Goal: Navigation & Orientation: Go to known website

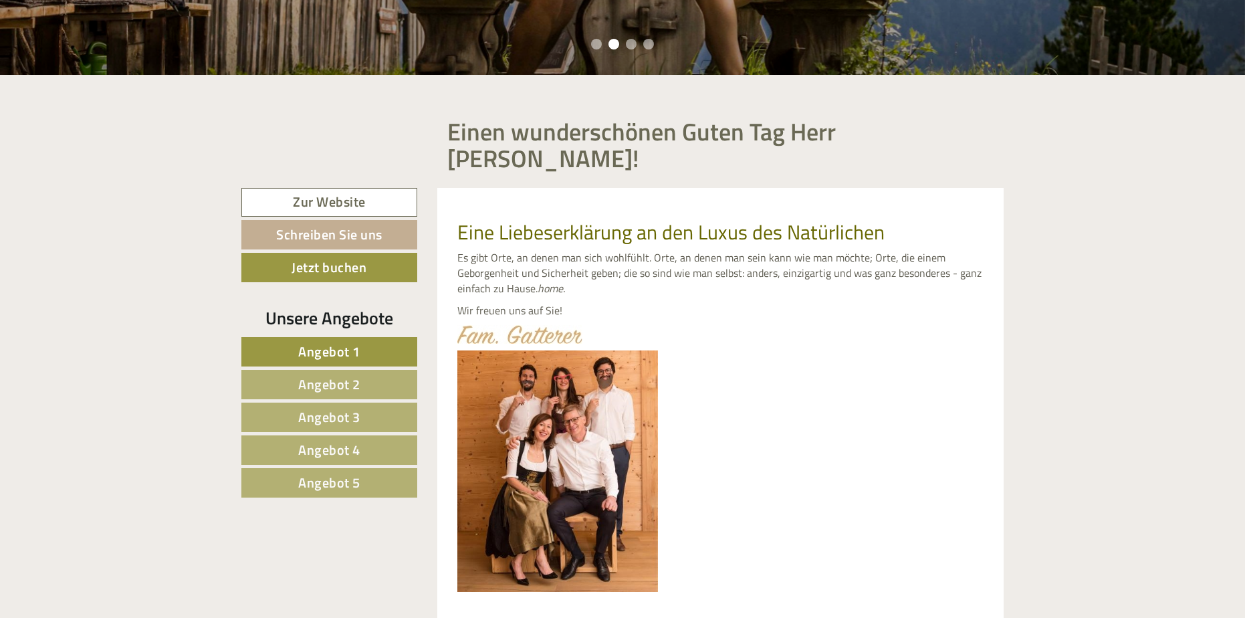
scroll to position [513, 0]
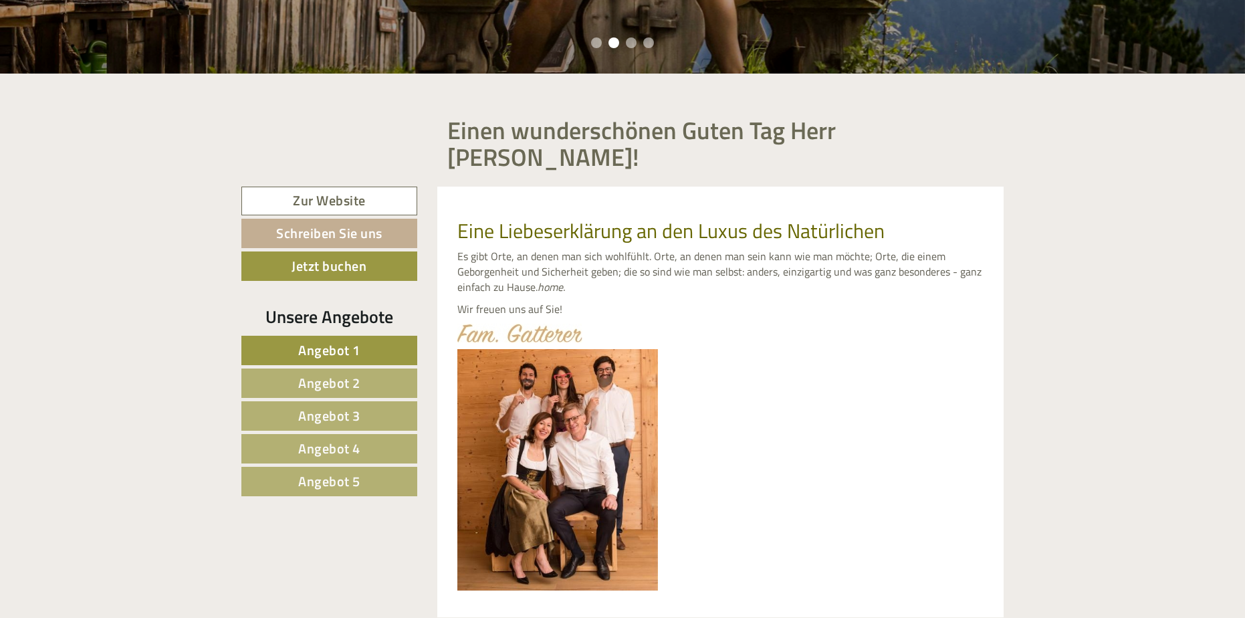
click at [378, 336] on link "Angebot 1" at bounding box center [329, 350] width 176 height 29
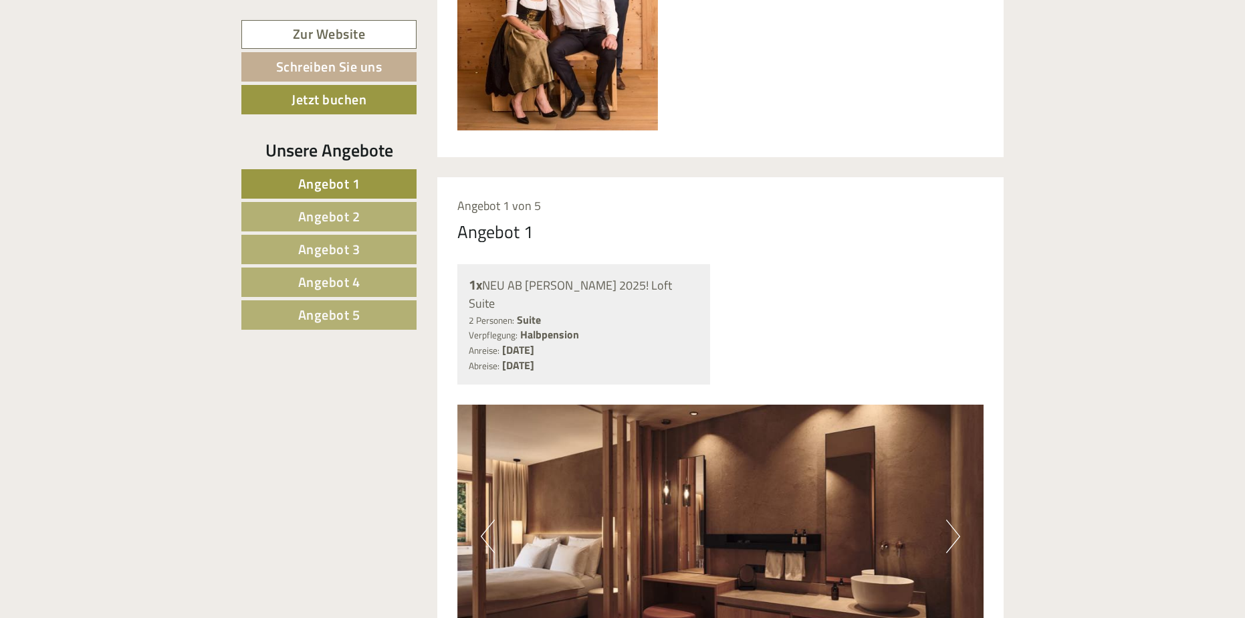
scroll to position [967, 0]
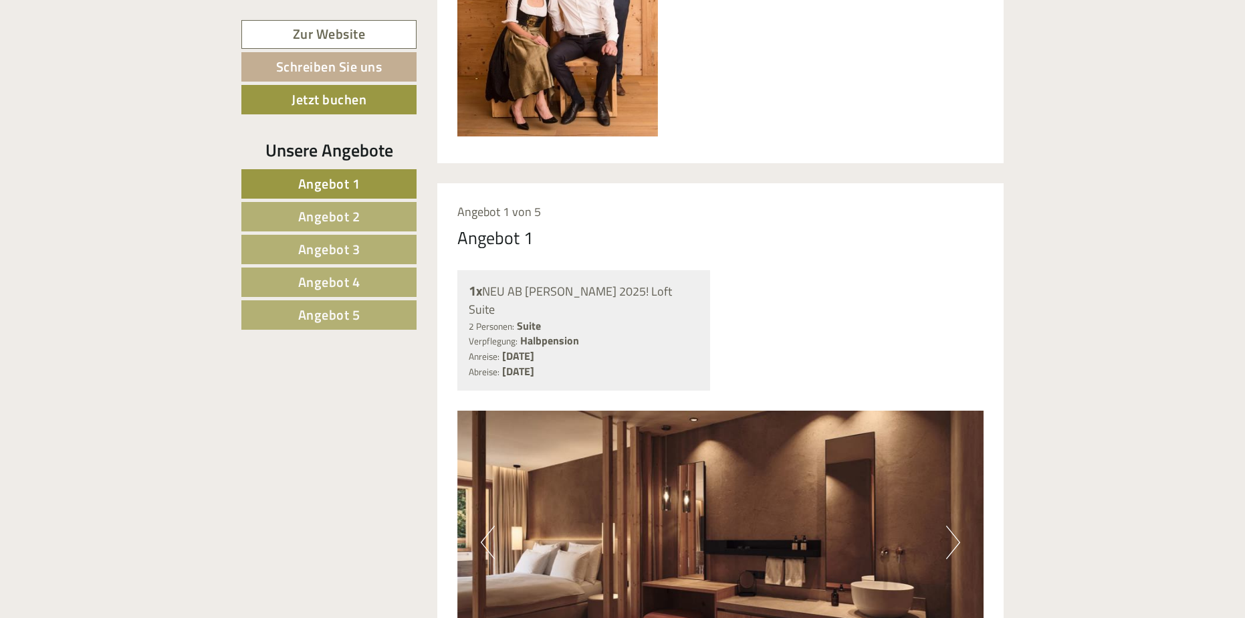
click at [351, 217] on span "Angebot 2" at bounding box center [329, 216] width 62 height 21
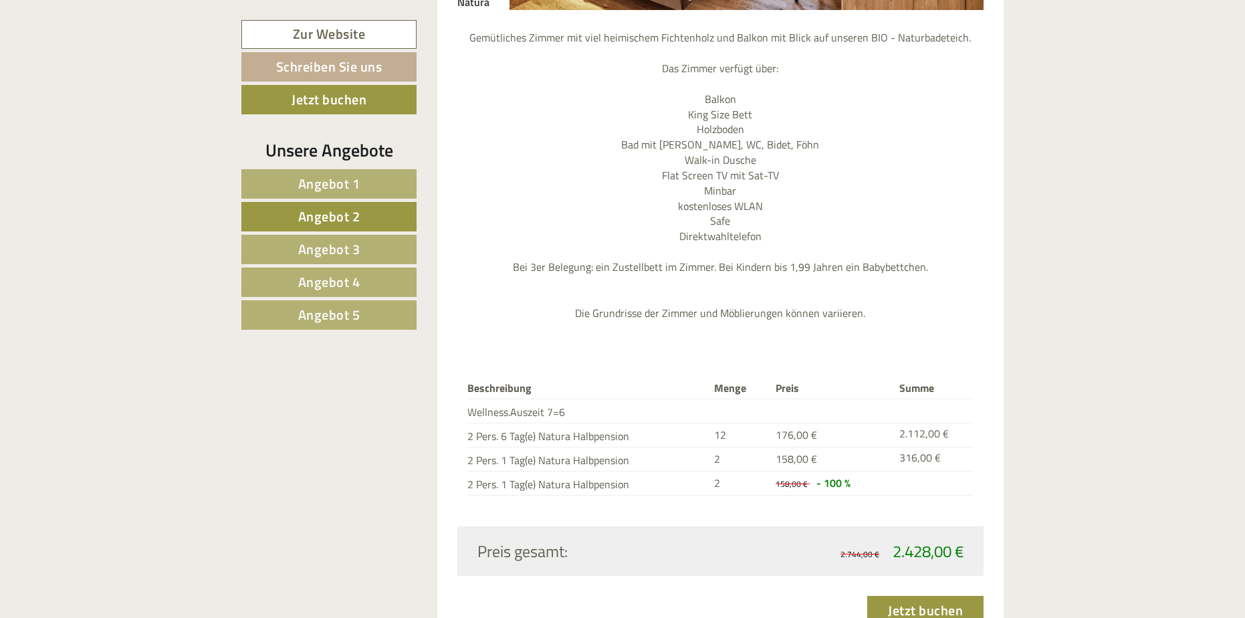
scroll to position [1614, 0]
click at [353, 242] on span "Angebot 3" at bounding box center [329, 249] width 62 height 21
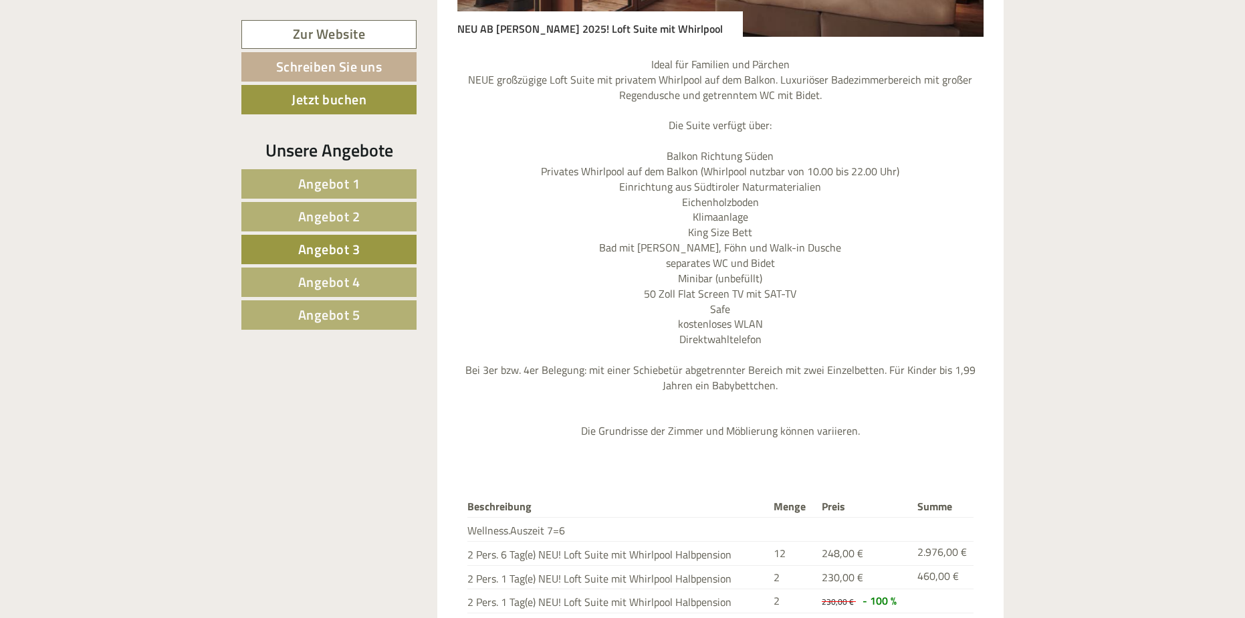
scroll to position [1680, 0]
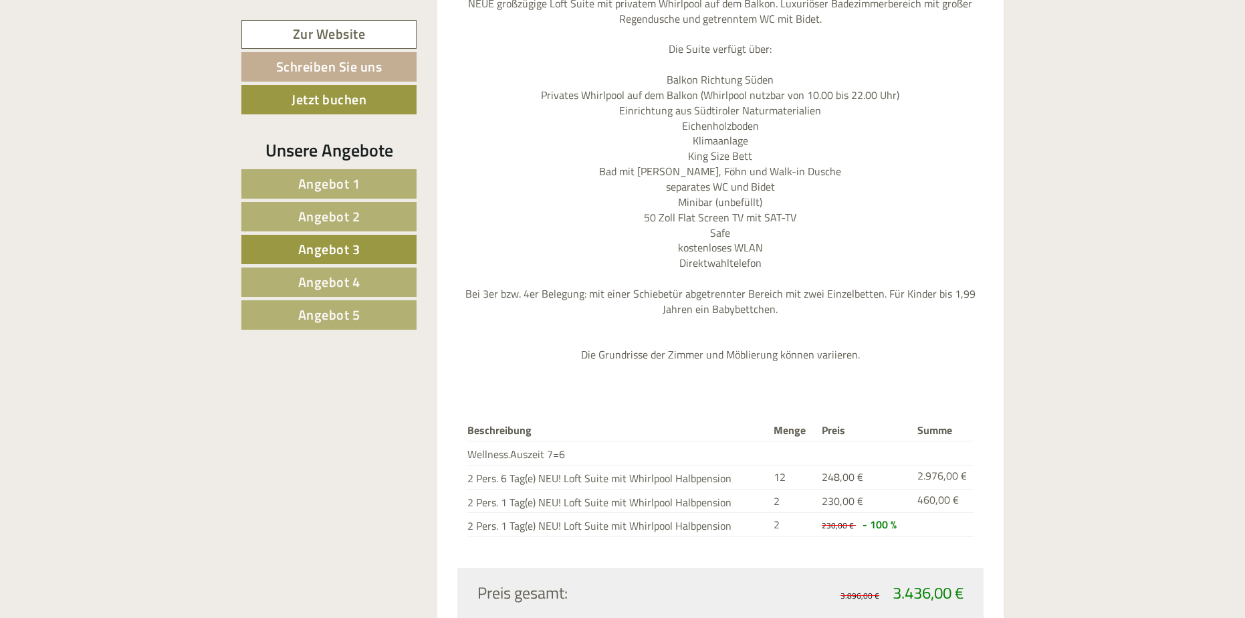
click at [364, 275] on link "Angebot 4" at bounding box center [328, 281] width 175 height 29
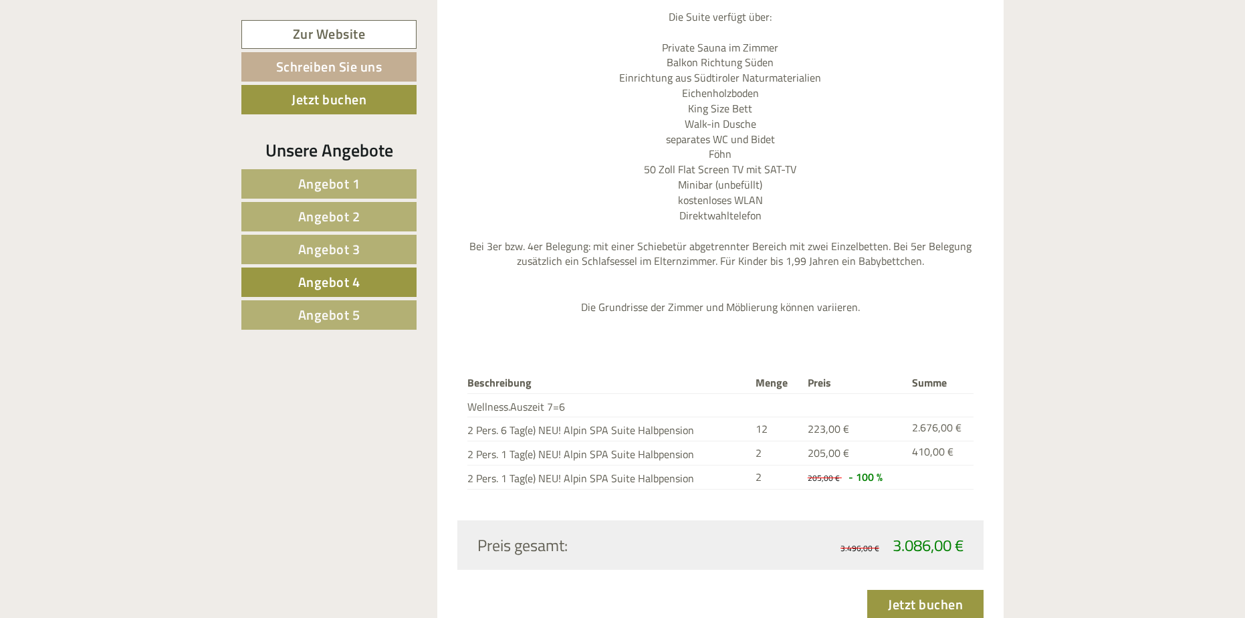
click at [366, 310] on link "Angebot 5" at bounding box center [328, 314] width 175 height 29
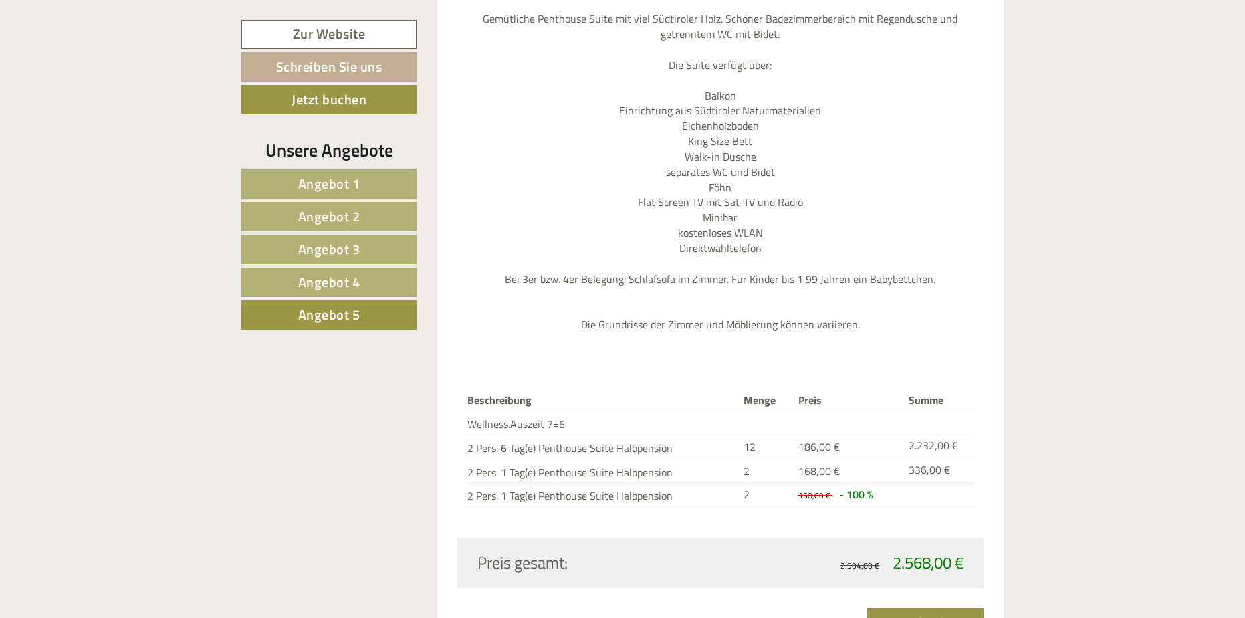
scroll to position [1636, 0]
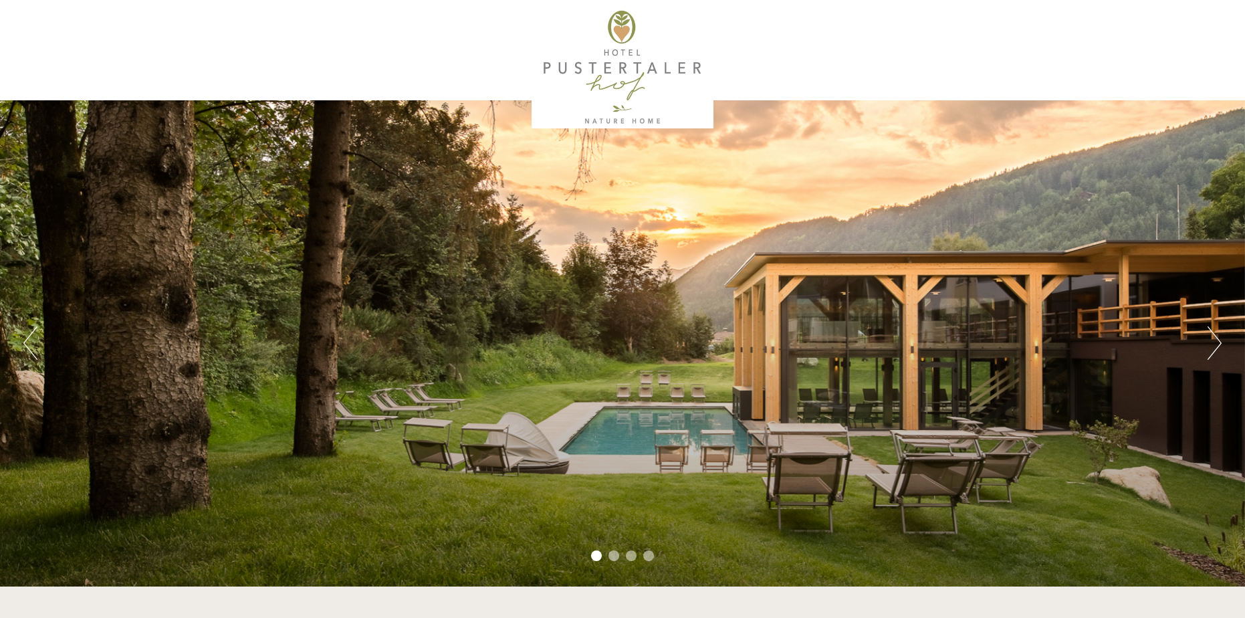
click at [579, 66] on div at bounding box center [622, 68] width 749 height 122
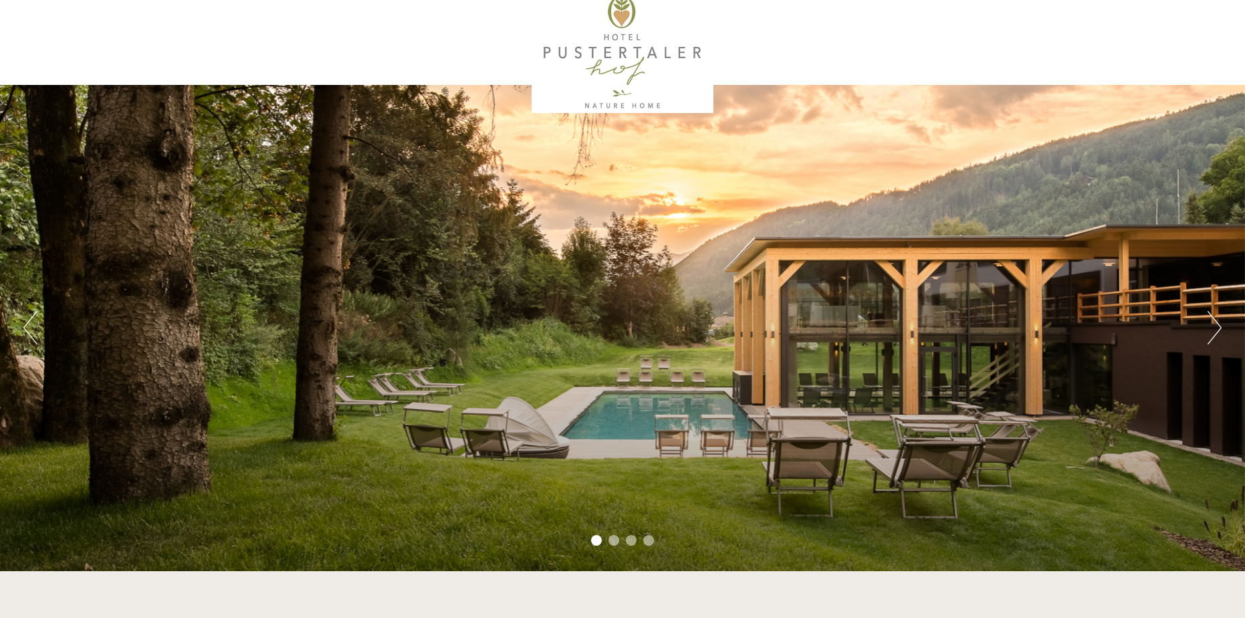
scroll to position [22, 0]
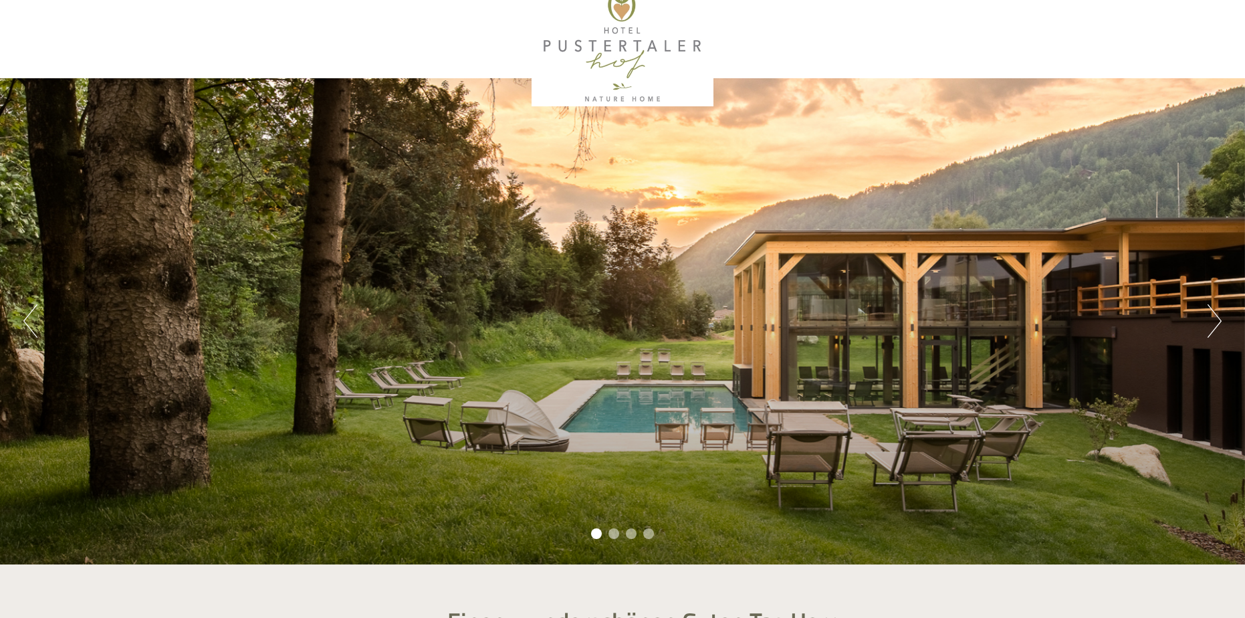
click at [1211, 319] on button "Next" at bounding box center [1214, 320] width 14 height 33
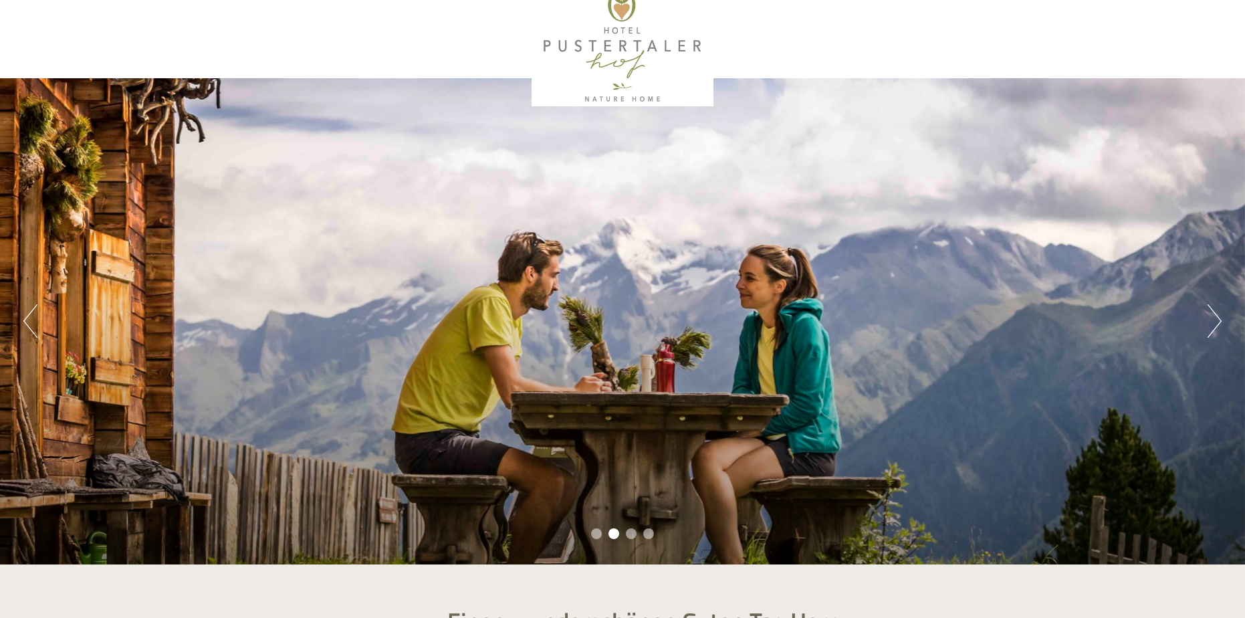
click at [1211, 319] on button "Next" at bounding box center [1214, 320] width 14 height 33
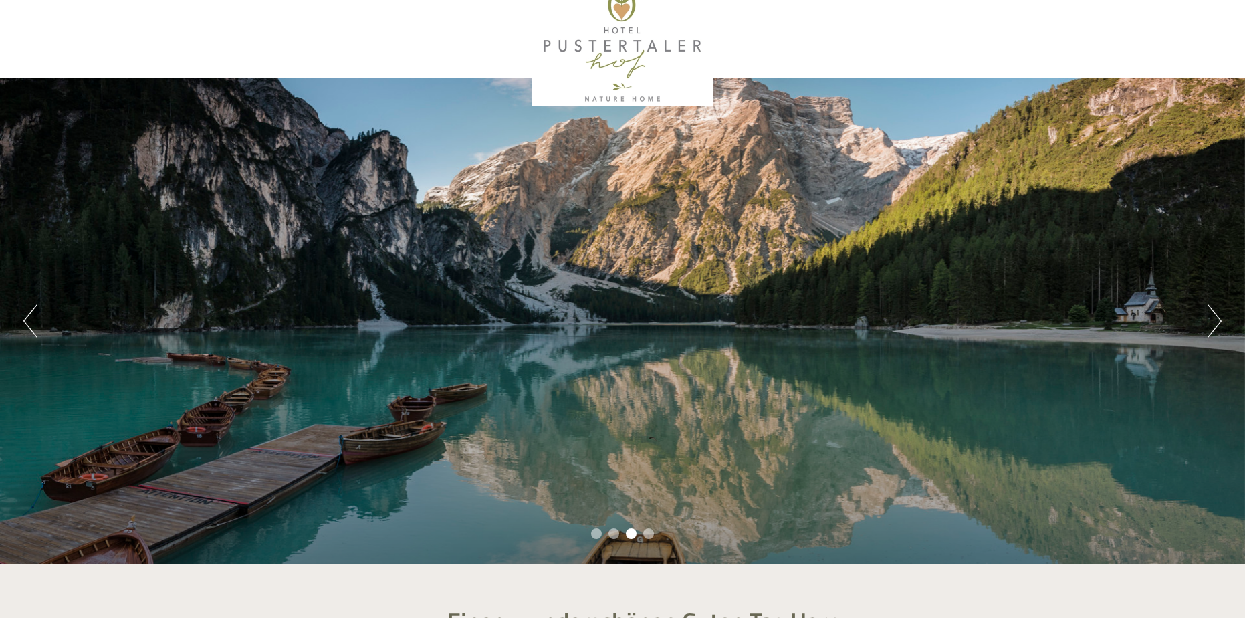
click at [1211, 319] on button "Next" at bounding box center [1214, 320] width 14 height 33
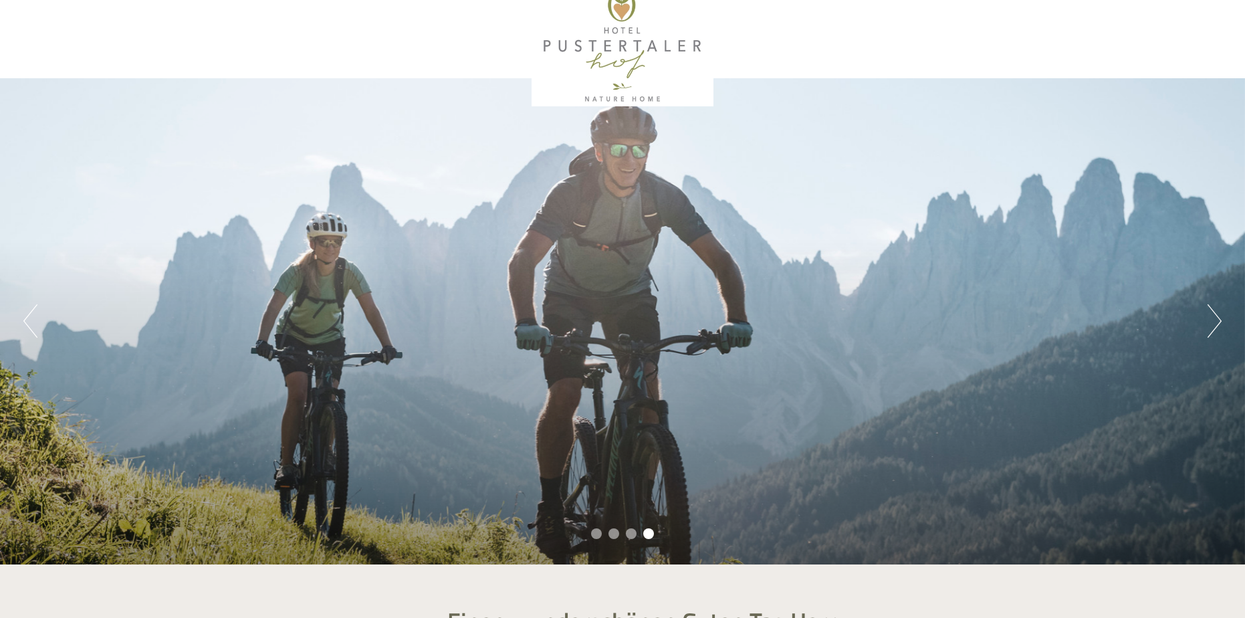
click at [1211, 319] on button "Next" at bounding box center [1214, 320] width 14 height 33
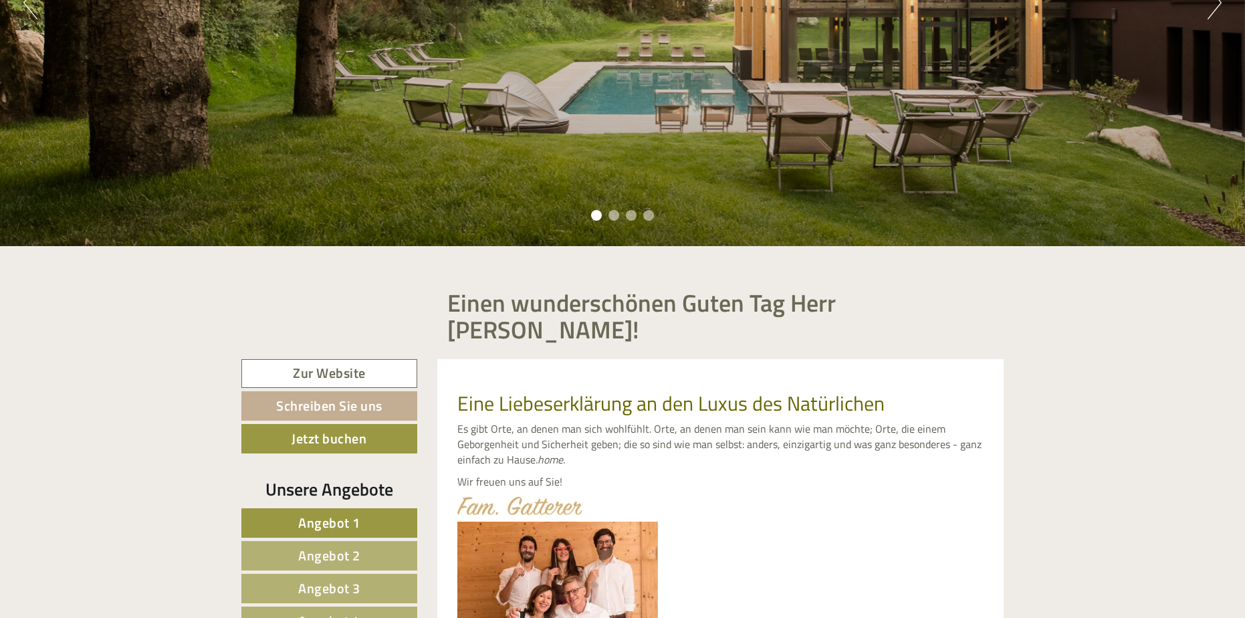
scroll to position [356, 0]
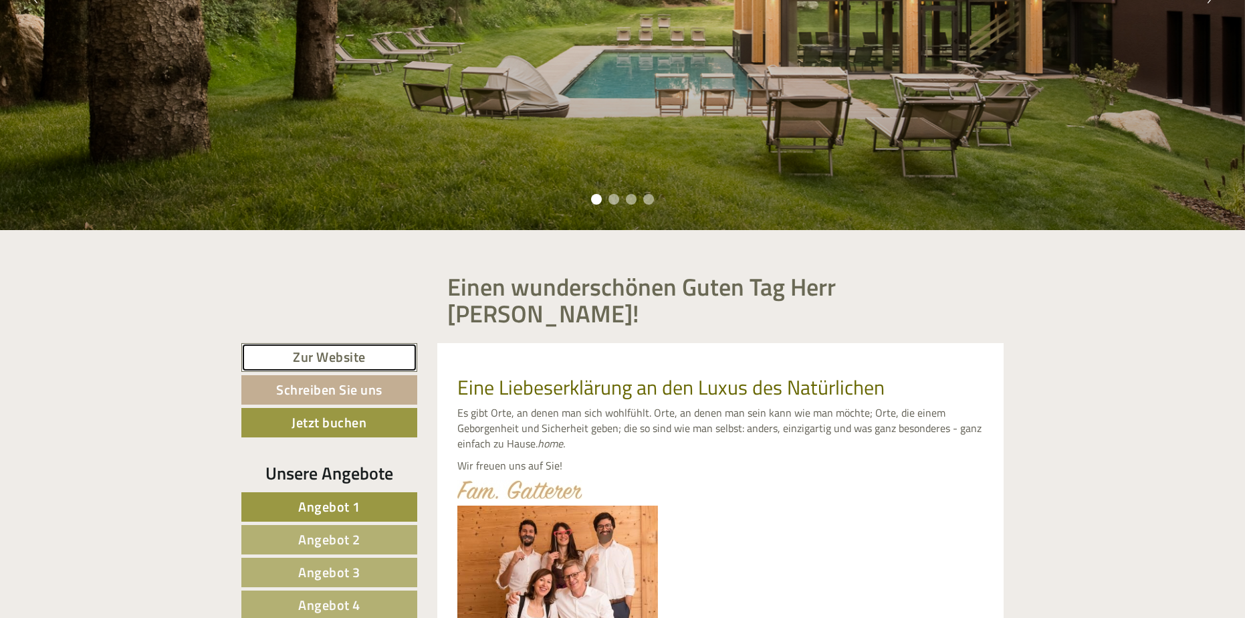
click at [376, 343] on link "Zur Website" at bounding box center [329, 357] width 176 height 29
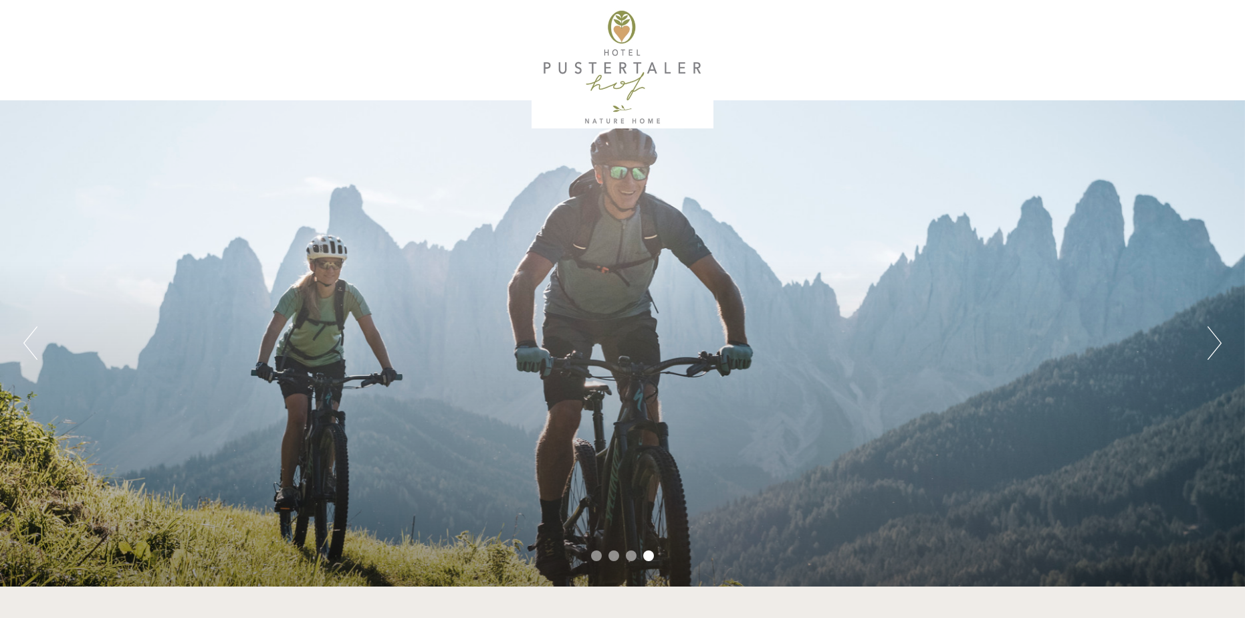
click at [246, 45] on div at bounding box center [622, 50] width 762 height 100
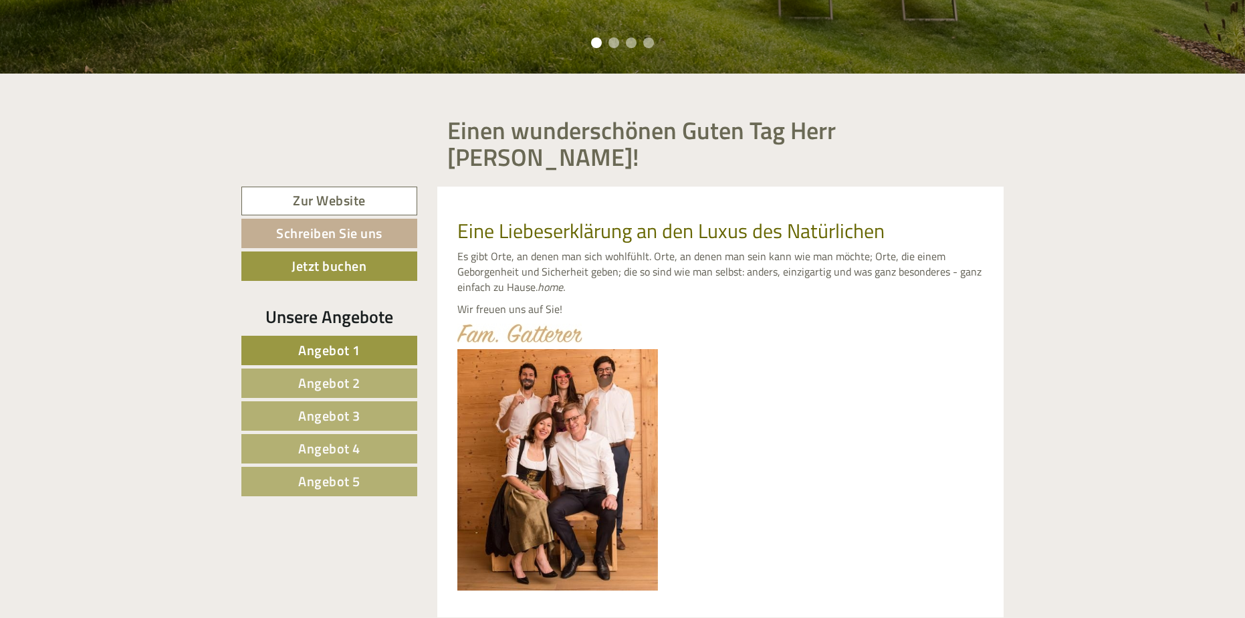
scroll to position [602, 0]
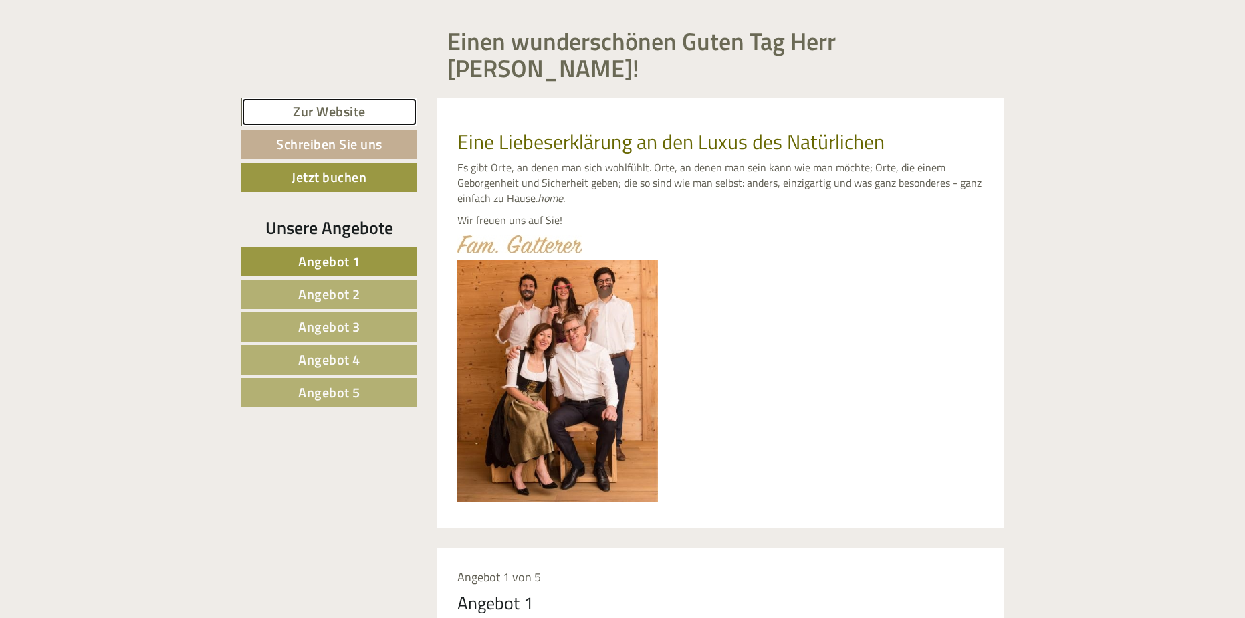
click at [360, 98] on link "Zur Website" at bounding box center [329, 112] width 176 height 29
